Goal: Find specific fact: Find specific fact

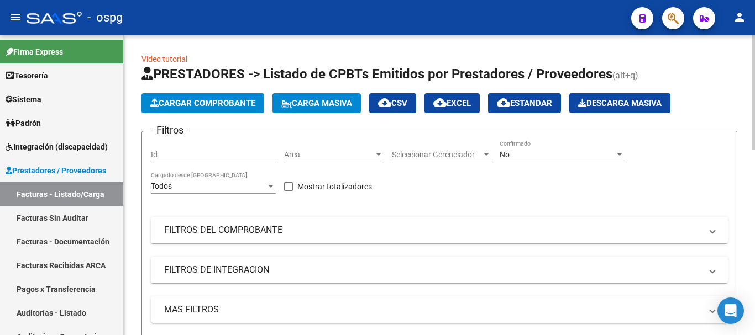
scroll to position [221, 0]
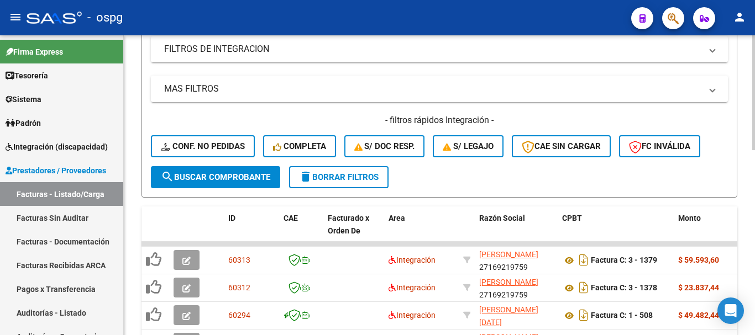
click at [322, 182] on span "delete Borrar Filtros" at bounding box center [339, 177] width 80 height 10
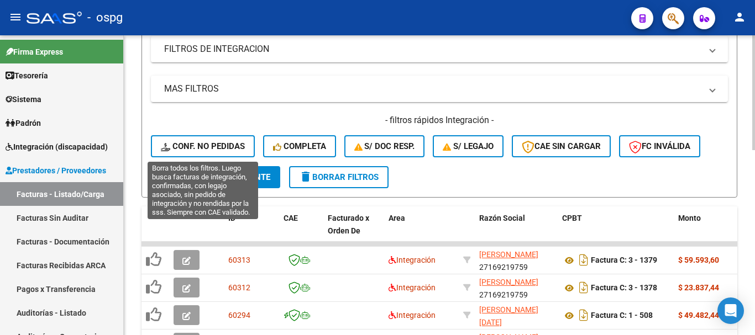
click at [185, 145] on span "Conf. no pedidas" at bounding box center [203, 146] width 84 height 10
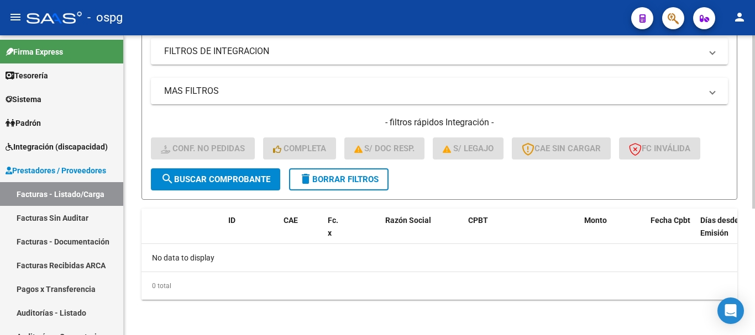
scroll to position [219, 0]
click at [337, 182] on span "delete Borrar Filtros" at bounding box center [339, 180] width 80 height 10
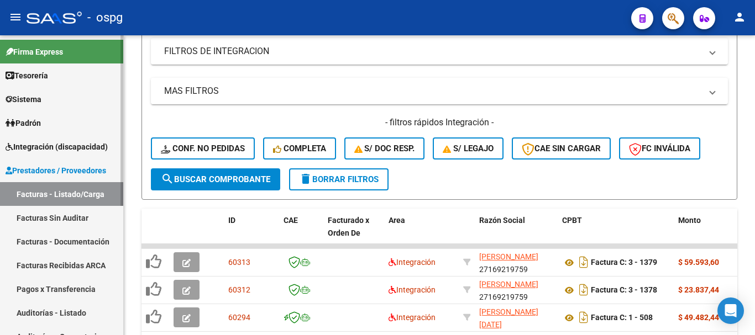
click at [77, 153] on span "Integración (discapacidad)" at bounding box center [57, 147] width 102 height 12
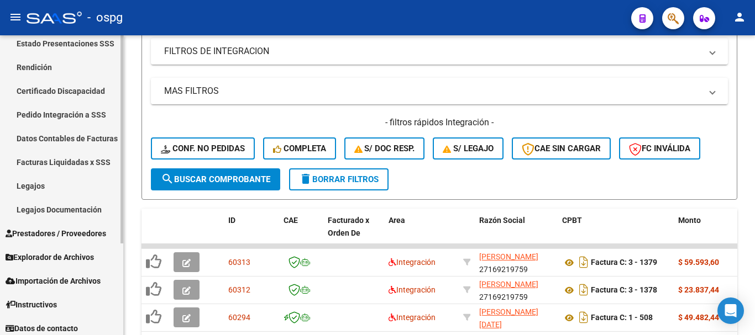
scroll to position [132, 0]
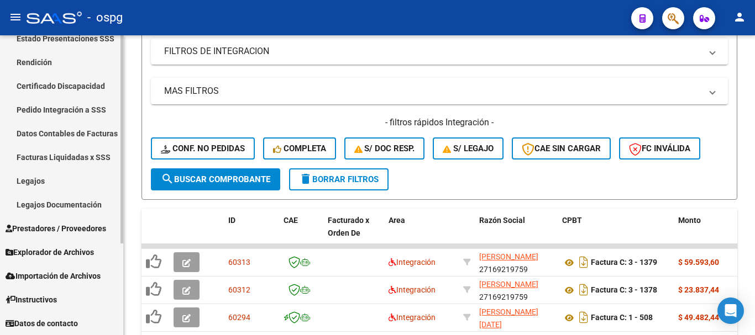
click at [61, 186] on link "Legajos" at bounding box center [61, 181] width 123 height 24
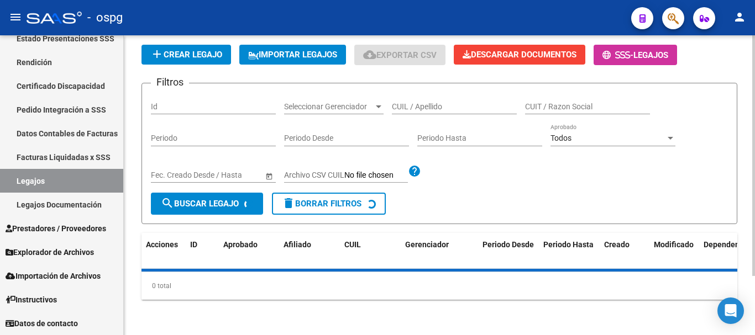
scroll to position [219, 0]
click at [475, 233] on span at bounding box center [475, 251] width 5 height 36
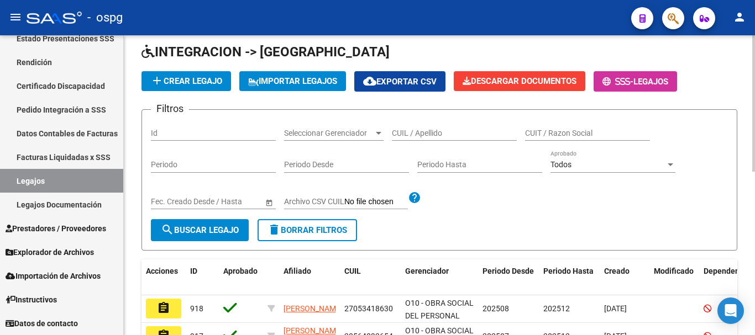
scroll to position [0, 0]
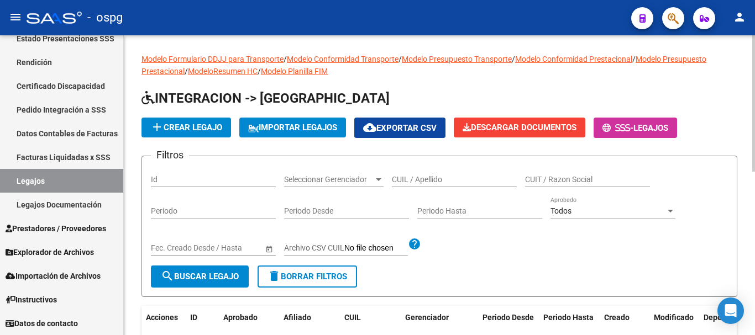
click at [475, 185] on div "CUIL / Apellido" at bounding box center [454, 176] width 125 height 22
type input "[PERSON_NAME]"
click at [238, 274] on span "search Buscar Legajo" at bounding box center [200, 277] width 78 height 10
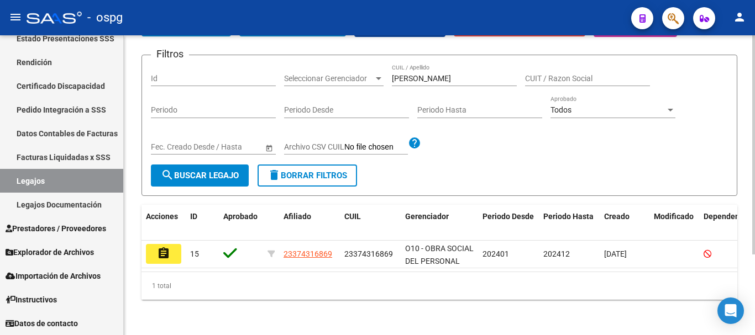
scroll to position [111, 0]
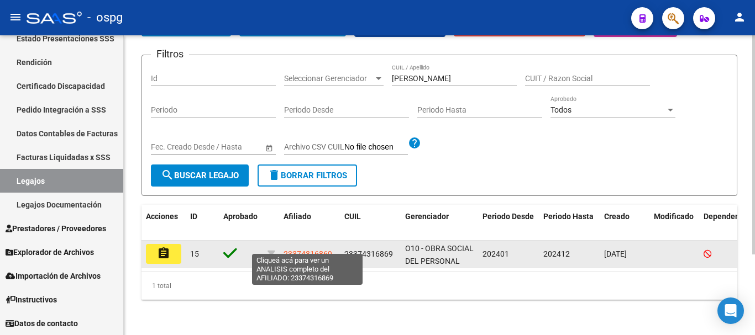
click at [326, 250] on span "23374316869" at bounding box center [308, 254] width 49 height 9
type textarea "23374316869"
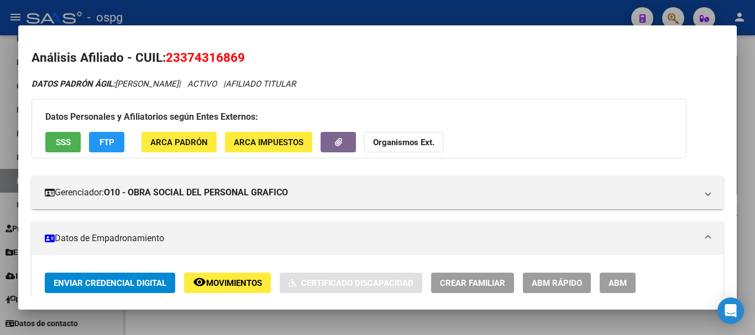
click at [748, 227] on div at bounding box center [377, 167] width 755 height 335
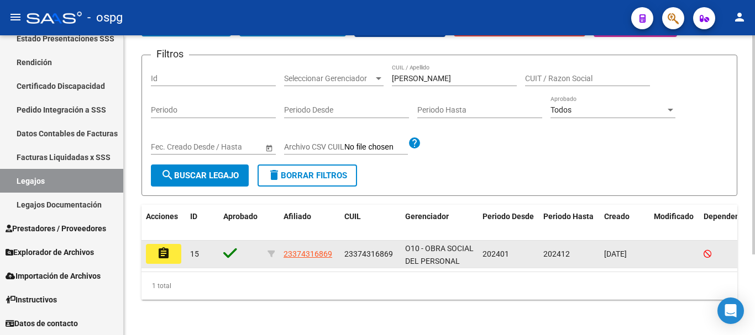
drag, startPoint x: 329, startPoint y: 243, endPoint x: 281, endPoint y: 245, distance: 48.1
click at [281, 245] on datatable-body-cell "23374316869" at bounding box center [309, 254] width 61 height 27
copy span "23374316869"
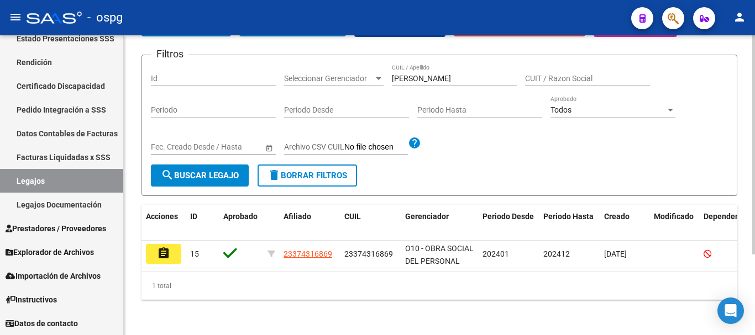
click at [716, 164] on form "Filtros Id Seleccionar Gerenciador Seleccionar Gerenciador [PERSON_NAME] CUIL /…" at bounding box center [439, 125] width 596 height 141
